Goal: Check status

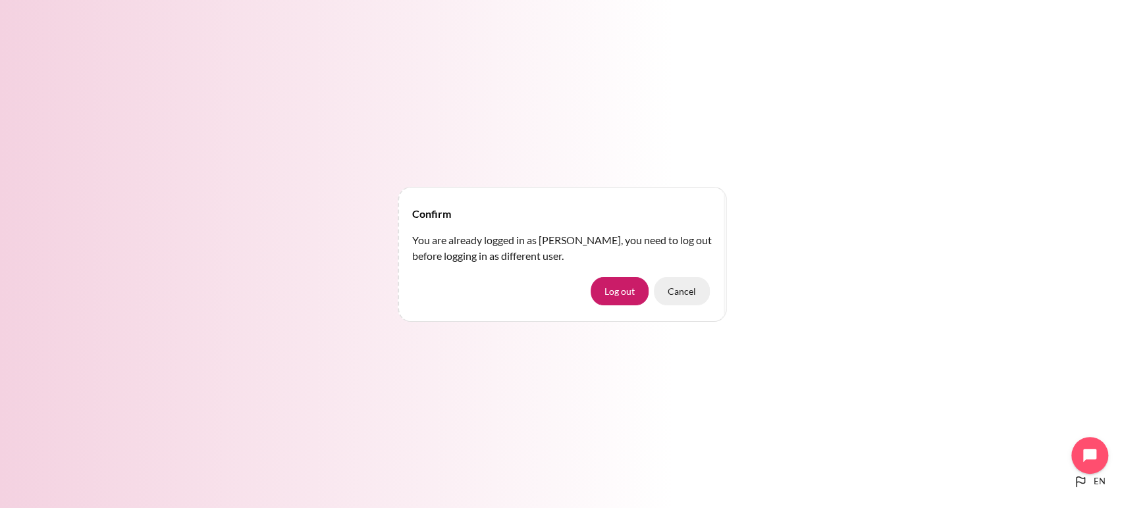
click at [687, 297] on button "Cancel" at bounding box center [682, 291] width 56 height 28
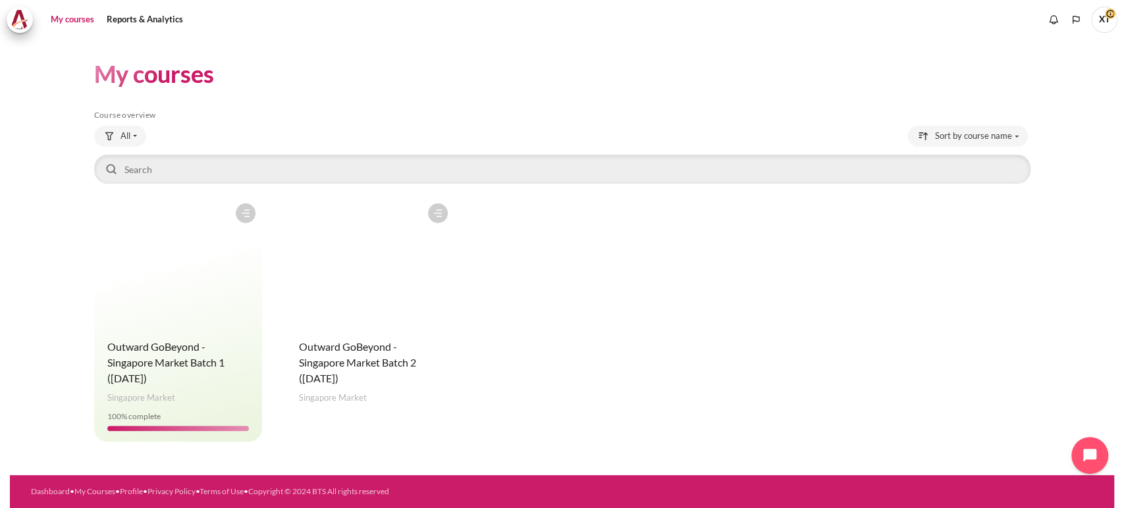
click at [514, 400] on div "Course is starred Actions for course Outward GoBeyond - [GEOGRAPHIC_DATA] Marke…" at bounding box center [562, 319] width 936 height 245
click at [363, 364] on span "Outward GoBeyond - Singapore Market Batch 2 ([DATE])" at bounding box center [357, 362] width 117 height 44
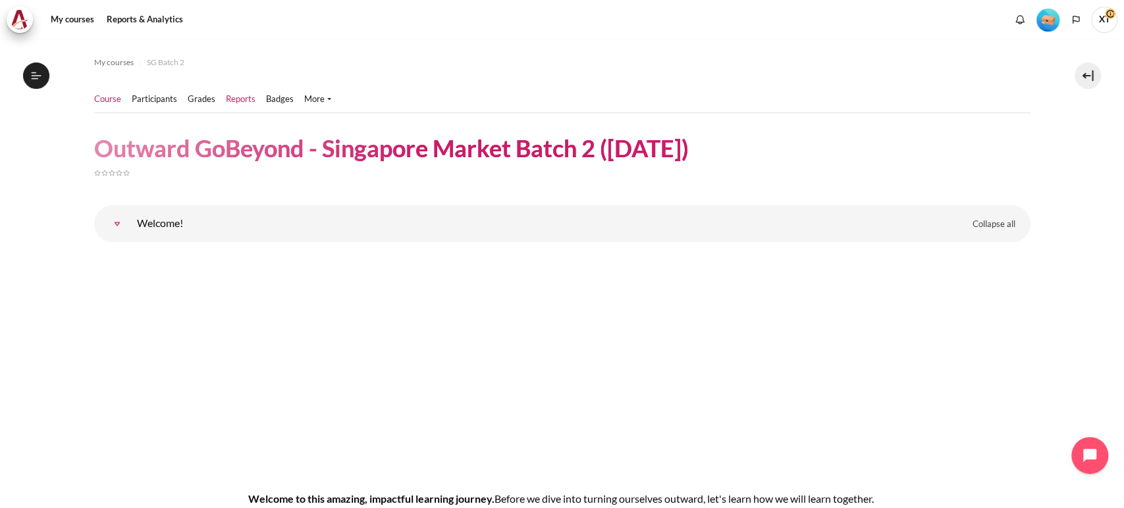
click at [235, 99] on link "Reports" at bounding box center [241, 99] width 30 height 13
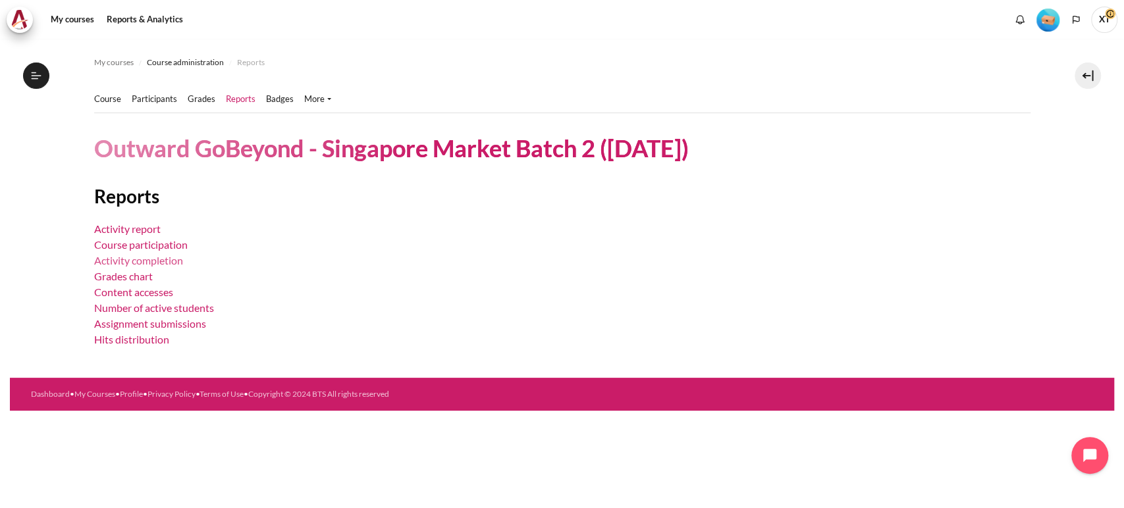
click at [171, 257] on link "Activity completion" at bounding box center [138, 260] width 89 height 13
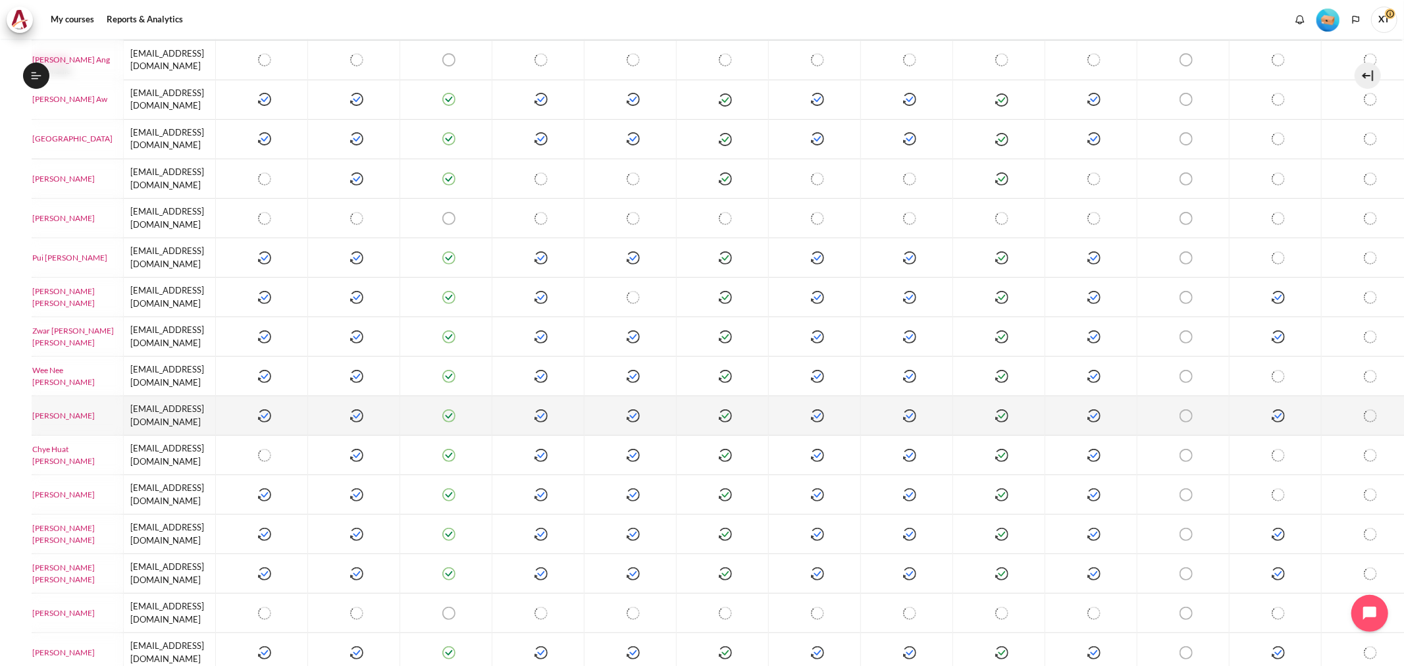
scroll to position [388, 102]
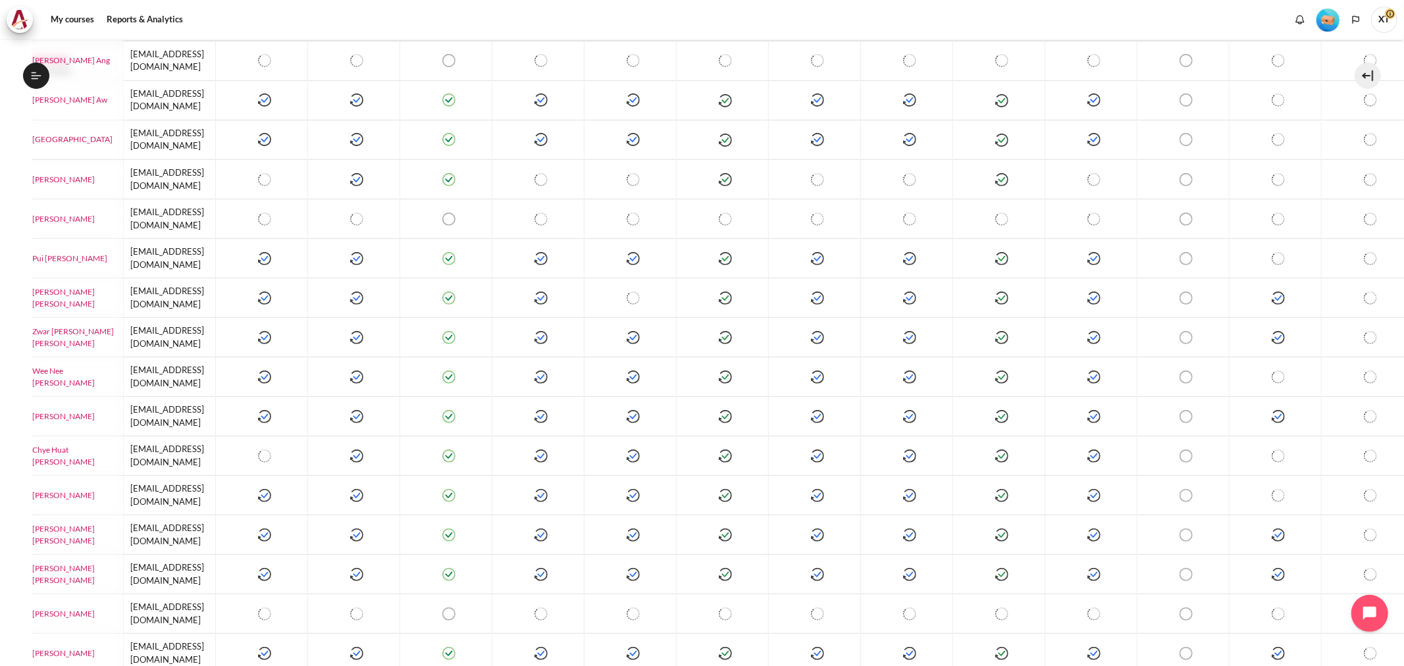
click at [1123, 22] on div "My courses Reports & Analytics More" at bounding box center [702, 20] width 1391 height 26
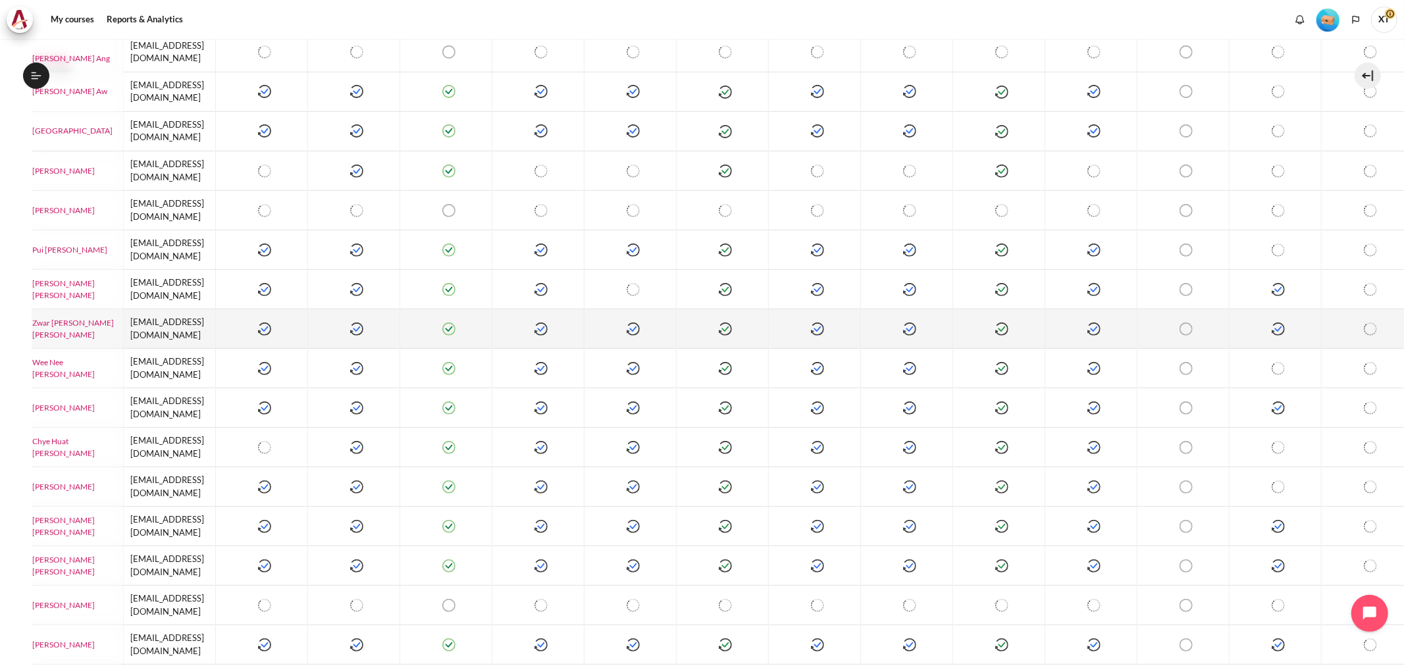
scroll to position [365, 102]
